Goal: Download file/media

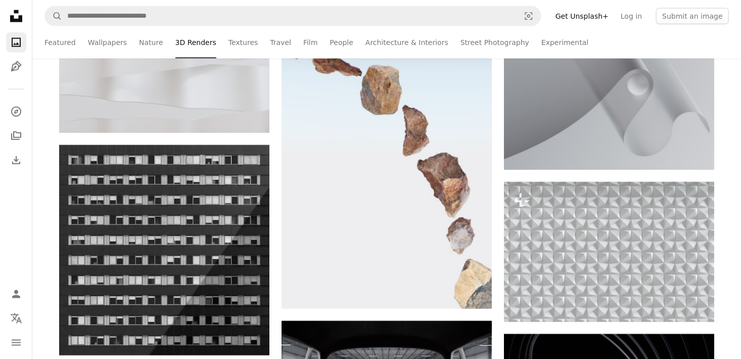
scroll to position [9936, 0]
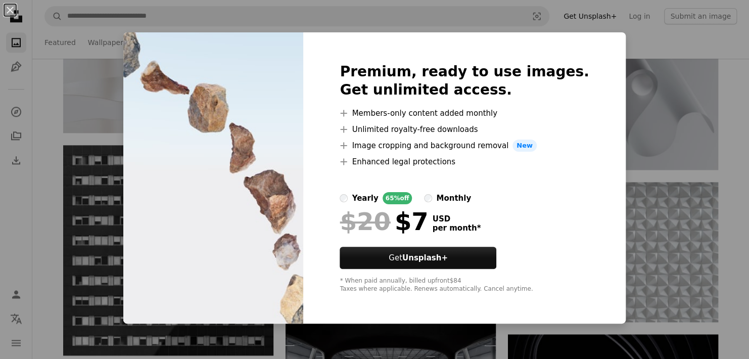
click at [636, 75] on div "An X shape Premium, ready to use images. Get unlimited access. A plus sign Memb…" at bounding box center [374, 179] width 749 height 359
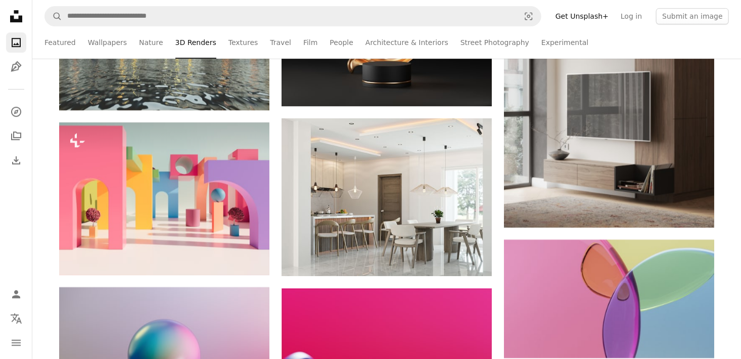
scroll to position [12597, 0]
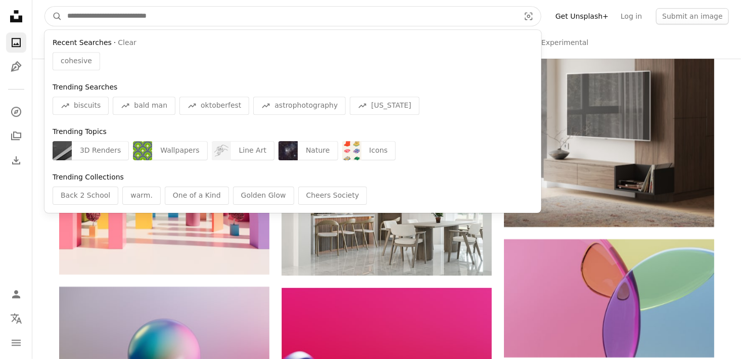
click at [372, 7] on input "Find visuals sitewide" at bounding box center [289, 16] width 454 height 19
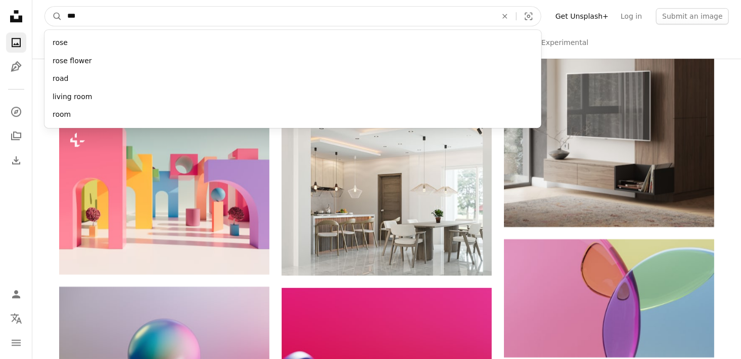
type input "****"
click button "A magnifying glass" at bounding box center [53, 16] width 17 height 19
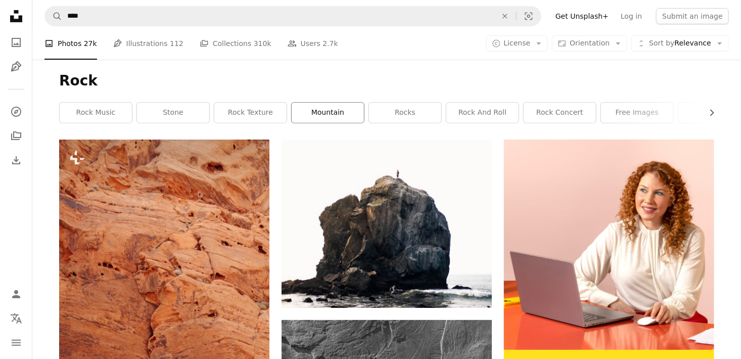
scroll to position [105, 0]
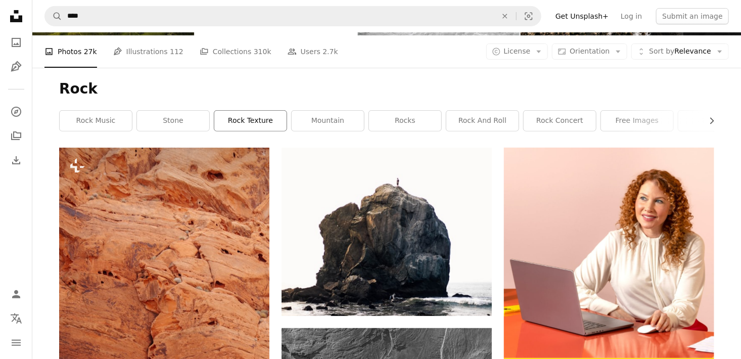
click at [247, 112] on link "rock texture" at bounding box center [250, 121] width 72 height 20
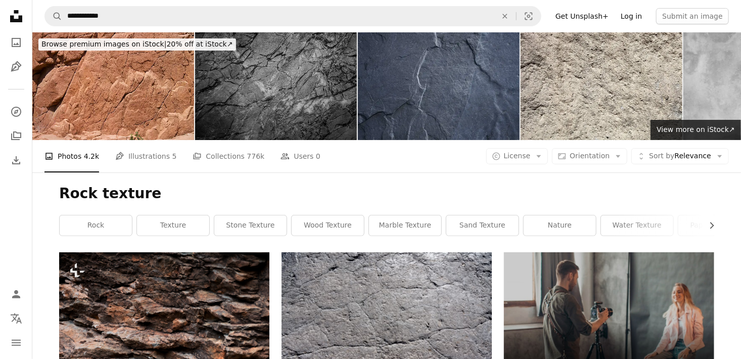
click at [639, 23] on link "Log in" at bounding box center [631, 16] width 33 height 16
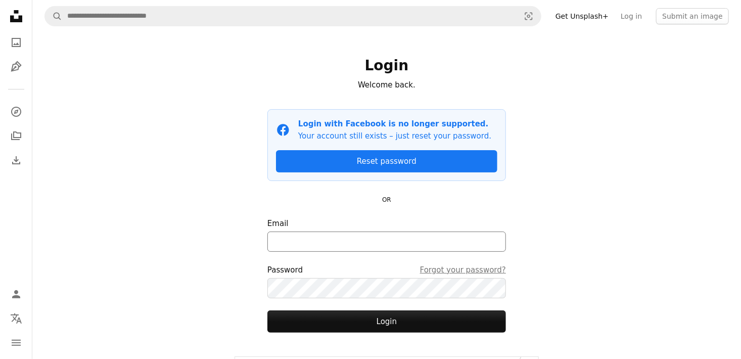
scroll to position [50, 0]
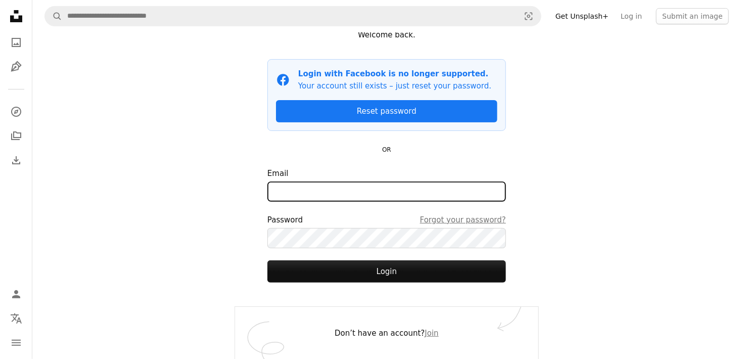
click at [399, 188] on input "Email" at bounding box center [386, 191] width 239 height 20
type input "**********"
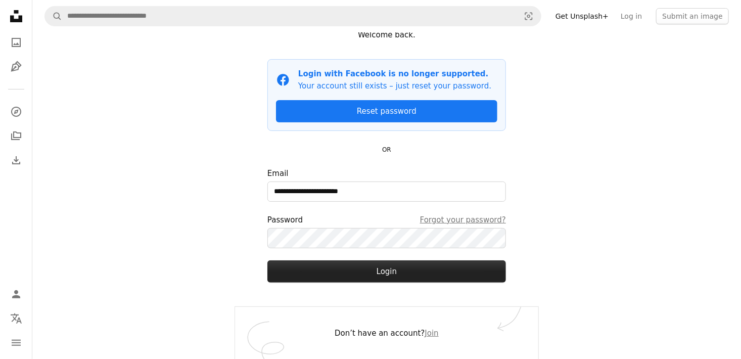
click at [367, 270] on button "Login" at bounding box center [386, 271] width 239 height 22
